Goal: Information Seeking & Learning: Learn about a topic

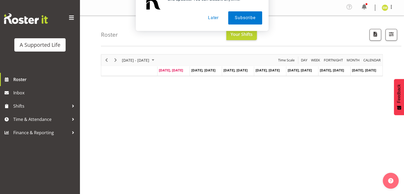
click at [212, 36] on button "Later" at bounding box center [213, 34] width 24 height 13
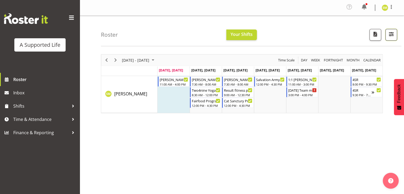
click at [387, 37] on button "button" at bounding box center [391, 35] width 12 height 12
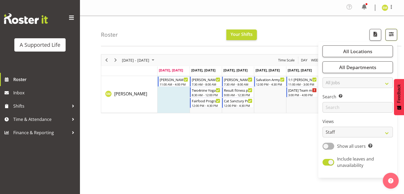
click at [387, 37] on button "button" at bounding box center [391, 35] width 12 height 12
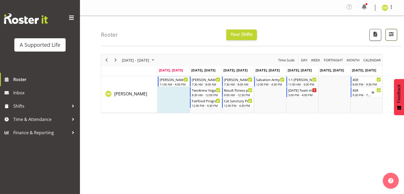
click at [387, 37] on button "button" at bounding box center [391, 35] width 12 height 12
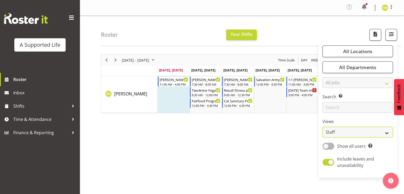
click at [346, 134] on select "Staff Role Shift - Horizontal Shift - Vertical Staff - Location" at bounding box center [357, 132] width 70 height 11
select select "role"
click at [323, 127] on select "Staff Role Shift - Horizontal Shift - Vertical Staff - Location" at bounding box center [357, 132] width 70 height 11
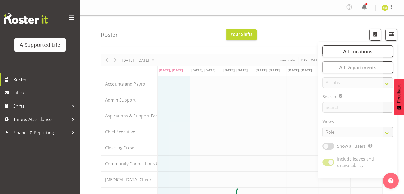
click at [161, 24] on div "Roster Your Shifts All Locations Clear [STREET_ADDRESS] [STREET_ADDRESS] [STREE…" at bounding box center [251, 31] width 300 height 31
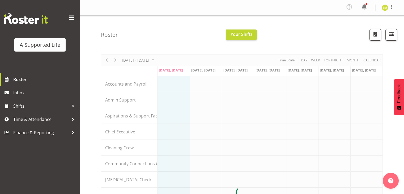
click at [109, 35] on h4 "Roster" at bounding box center [109, 35] width 17 height 6
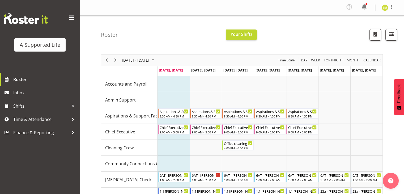
click at [109, 35] on h4 "Roster" at bounding box center [109, 35] width 17 height 6
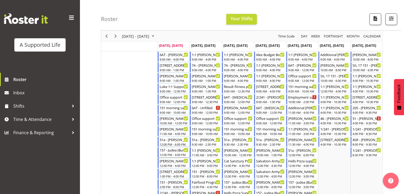
click at [171, 152] on div "12:00 PM - 4:00 PM" at bounding box center [174, 154] width 29 height 4
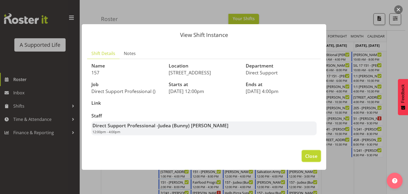
click at [311, 153] on span "Close" at bounding box center [311, 155] width 12 height 7
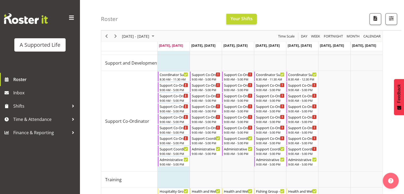
scroll to position [1358, 0]
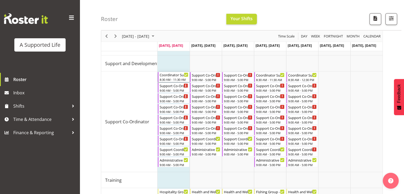
click at [174, 81] on div "8:30 AM - 11:30 AM" at bounding box center [174, 79] width 29 height 4
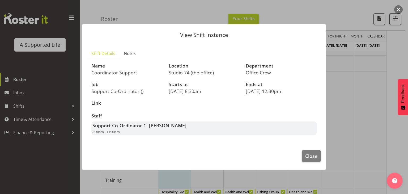
click at [188, 90] on p "[DATE] 8:30am" at bounding box center [204, 91] width 71 height 6
click at [306, 132] on div "Support Co-Ordinator 1 - [PERSON_NAME] 8:30am - 11:30am" at bounding box center [203, 128] width 225 height 14
click at [310, 152] on button "Close" at bounding box center [311, 156] width 19 height 12
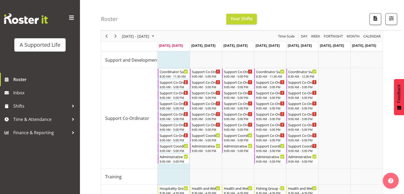
scroll to position [1362, 0]
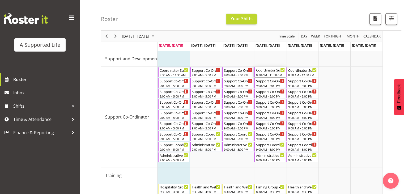
click at [269, 74] on div "8:30 AM - 11:30 AM" at bounding box center [270, 74] width 29 height 4
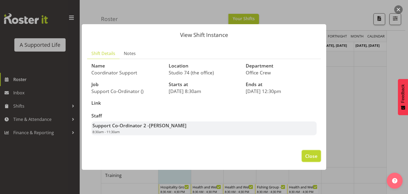
click at [310, 158] on span "Close" at bounding box center [311, 155] width 12 height 7
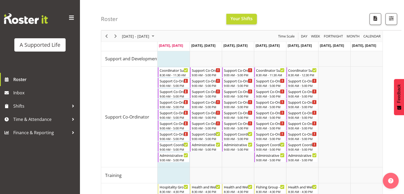
scroll to position [1425, 0]
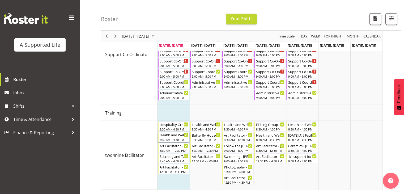
click at [172, 140] on div "8:30 AM - 4:30 PM" at bounding box center [174, 139] width 29 height 4
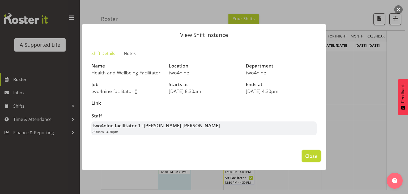
click at [314, 155] on span "Close" at bounding box center [311, 155] width 12 height 7
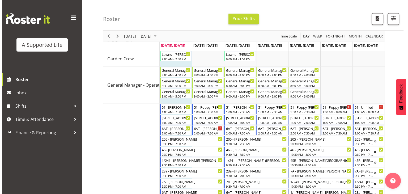
scroll to position [1038, 0]
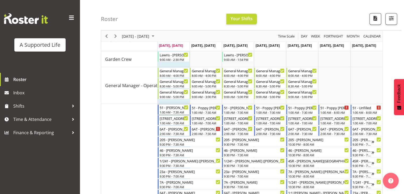
click at [170, 113] on div "1:00 AM - 7:30 AM" at bounding box center [174, 112] width 29 height 4
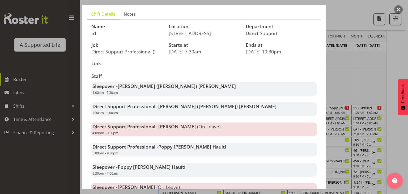
scroll to position [76, 0]
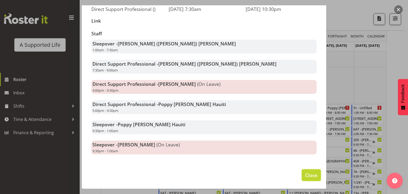
click at [308, 175] on span "Close" at bounding box center [311, 174] width 12 height 7
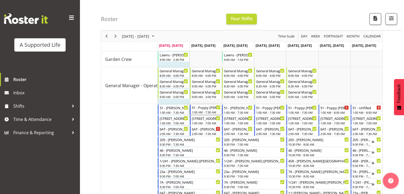
click at [199, 109] on div "51 - Poppy [PERSON_NAME] Hauiti" at bounding box center [206, 107] width 29 height 5
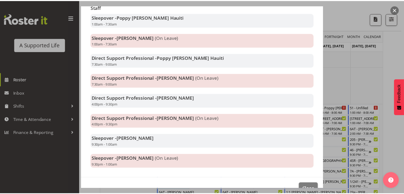
scroll to position [117, 0]
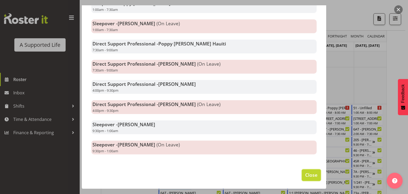
click at [311, 177] on span "Close" at bounding box center [311, 174] width 12 height 7
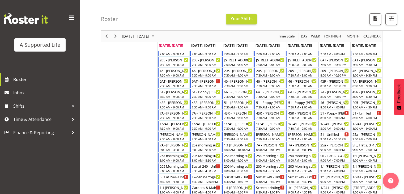
scroll to position [173, 0]
click at [204, 138] on div "7:30 AM - 8:00 AM" at bounding box center [206, 139] width 29 height 4
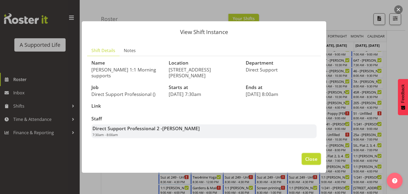
click at [310, 155] on span "Close" at bounding box center [311, 158] width 12 height 7
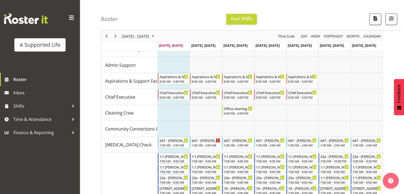
scroll to position [34, 0]
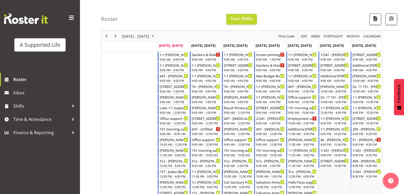
scroll to position [413, 0]
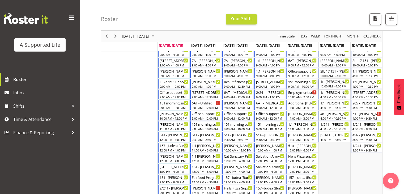
click at [349, 87] on div "1:1 [PERSON_NAME] P Support - [PERSON_NAME] 12:00 PM - 4:00 PM" at bounding box center [334, 84] width 31 height 10
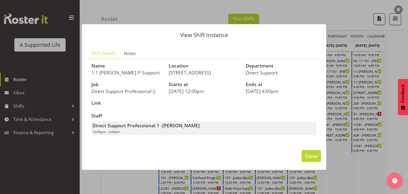
click at [310, 155] on span "Close" at bounding box center [311, 155] width 12 height 7
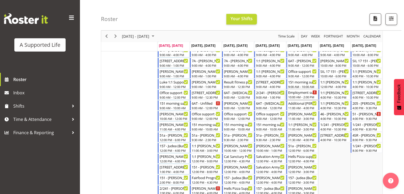
click at [302, 95] on div "10:00 AM - 2:00 PM" at bounding box center [302, 97] width 29 height 4
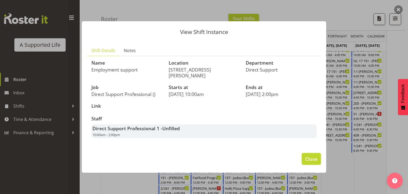
click at [310, 155] on span "Close" at bounding box center [311, 158] width 12 height 7
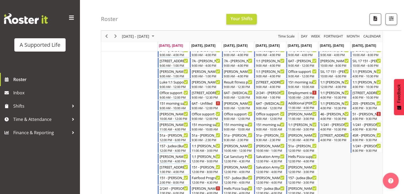
click at [295, 106] on div "11:00 AM - 4:00 PM" at bounding box center [302, 107] width 29 height 4
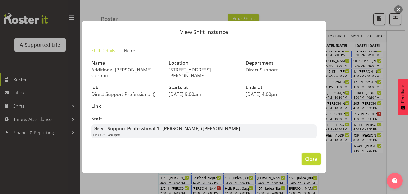
click at [317, 156] on span "Close" at bounding box center [311, 158] width 12 height 7
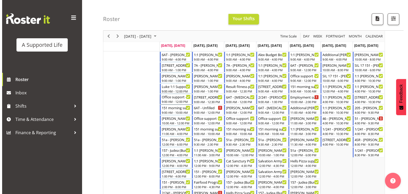
scroll to position [327, 0]
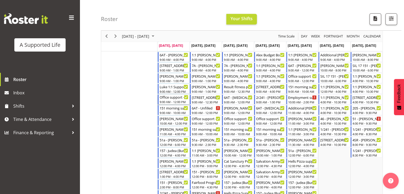
click at [174, 100] on div "9:00 AM - 12:00 PM" at bounding box center [174, 102] width 29 height 4
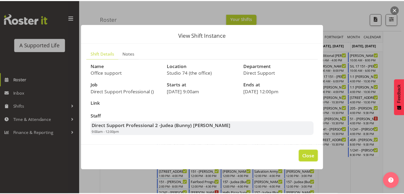
scroll to position [328, 0]
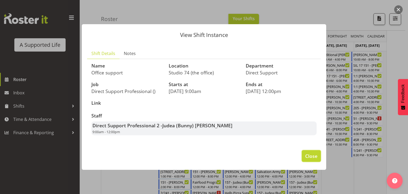
click at [309, 155] on span "Close" at bounding box center [311, 155] width 12 height 7
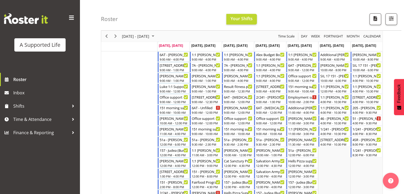
click at [105, 18] on h4 "Roster" at bounding box center [109, 19] width 17 height 6
click at [109, 20] on h4 "Roster" at bounding box center [109, 19] width 17 height 6
click at [169, 97] on div "Office support - Judea (Bunny) [PERSON_NAME]" at bounding box center [174, 96] width 29 height 5
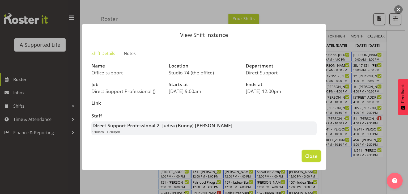
click at [310, 154] on span "Close" at bounding box center [311, 155] width 12 height 7
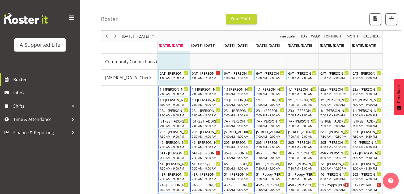
scroll to position [0, 0]
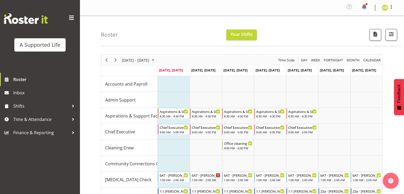
click at [151, 34] on div "Roster Your Shifts All Locations Clear [STREET_ADDRESS] [STREET_ADDRESS] [STREE…" at bounding box center [251, 31] width 300 height 31
